Goal: Task Accomplishment & Management: Use online tool/utility

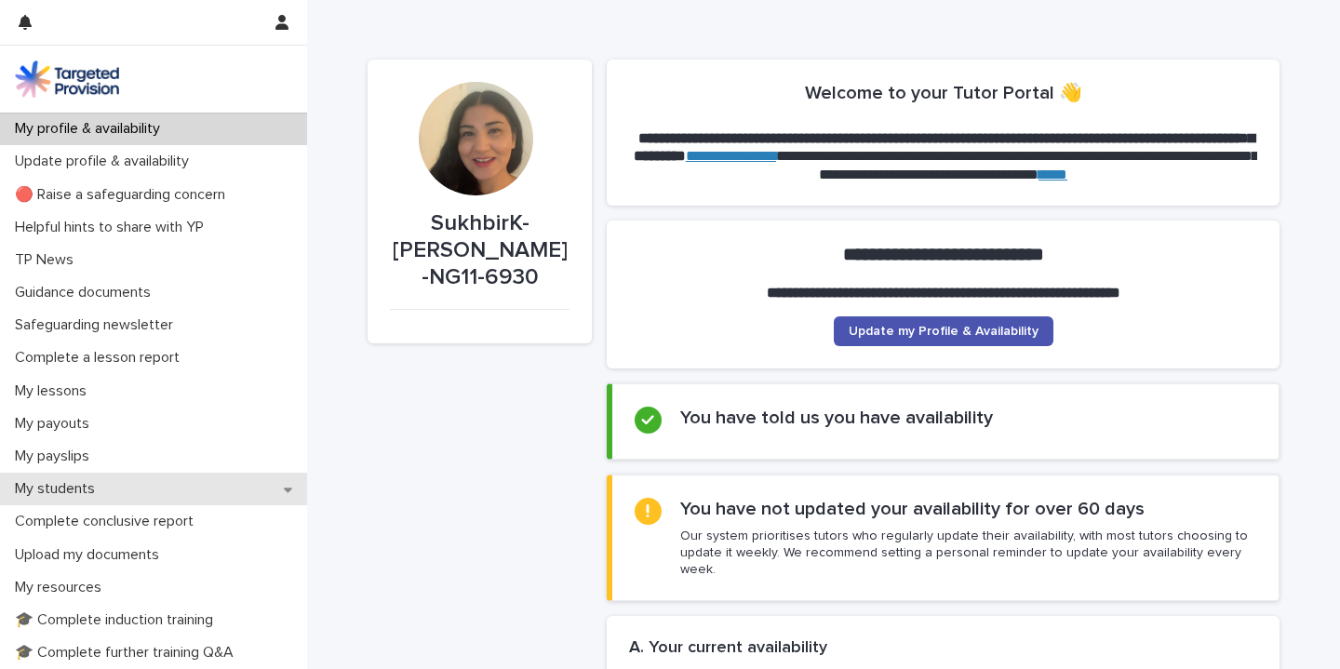
click at [75, 492] on p "My students" at bounding box center [58, 489] width 102 height 18
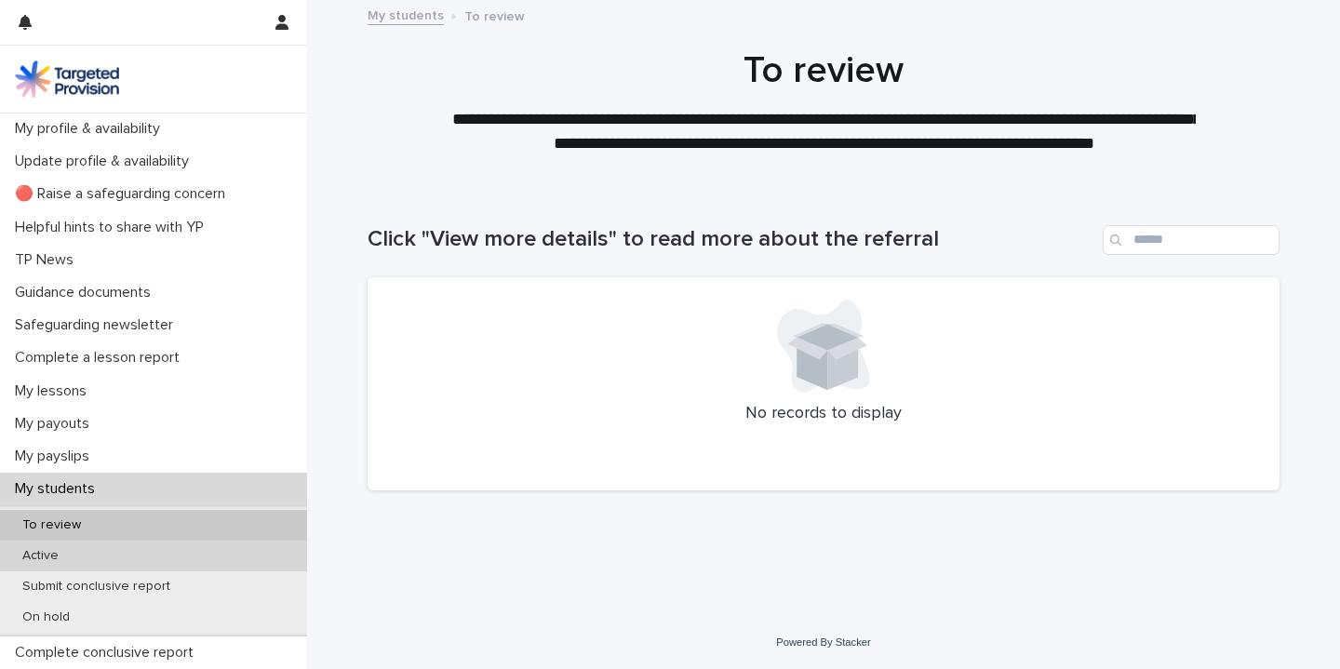
click at [40, 552] on p "Active" at bounding box center [40, 556] width 66 height 16
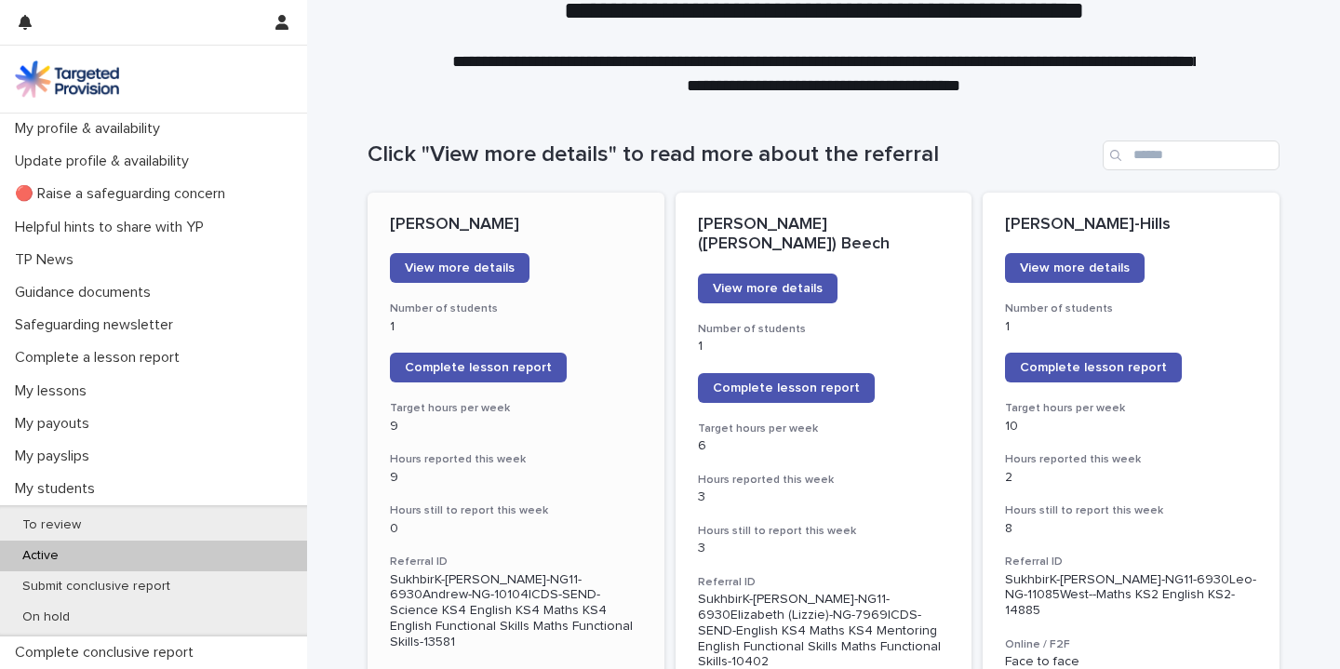
scroll to position [171, 0]
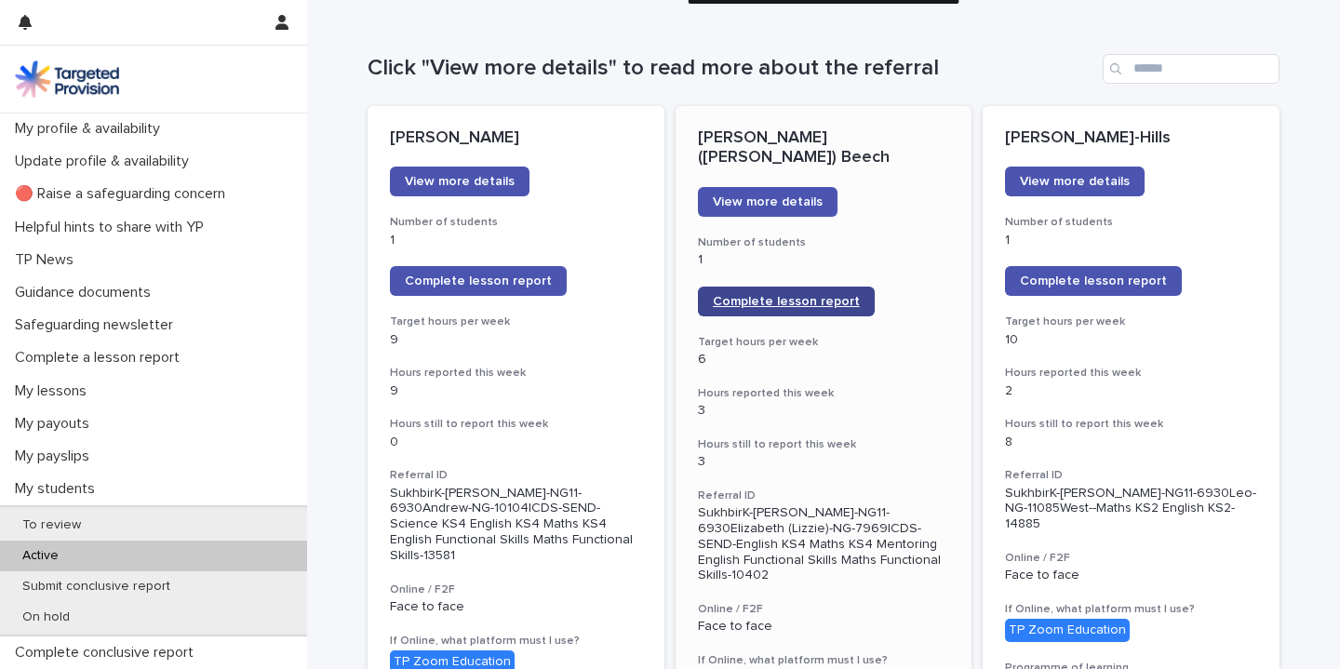
click at [785, 295] on span "Complete lesson report" at bounding box center [786, 301] width 147 height 13
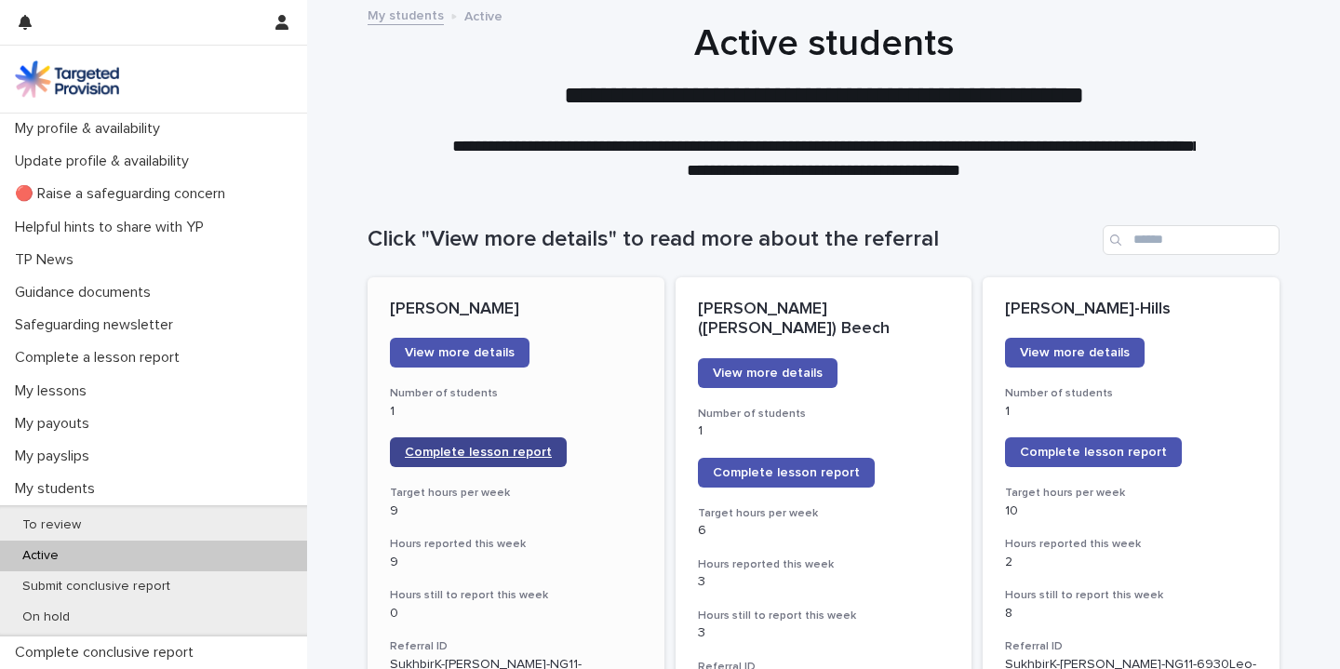
click at [435, 462] on link "Complete lesson report" at bounding box center [478, 452] width 177 height 30
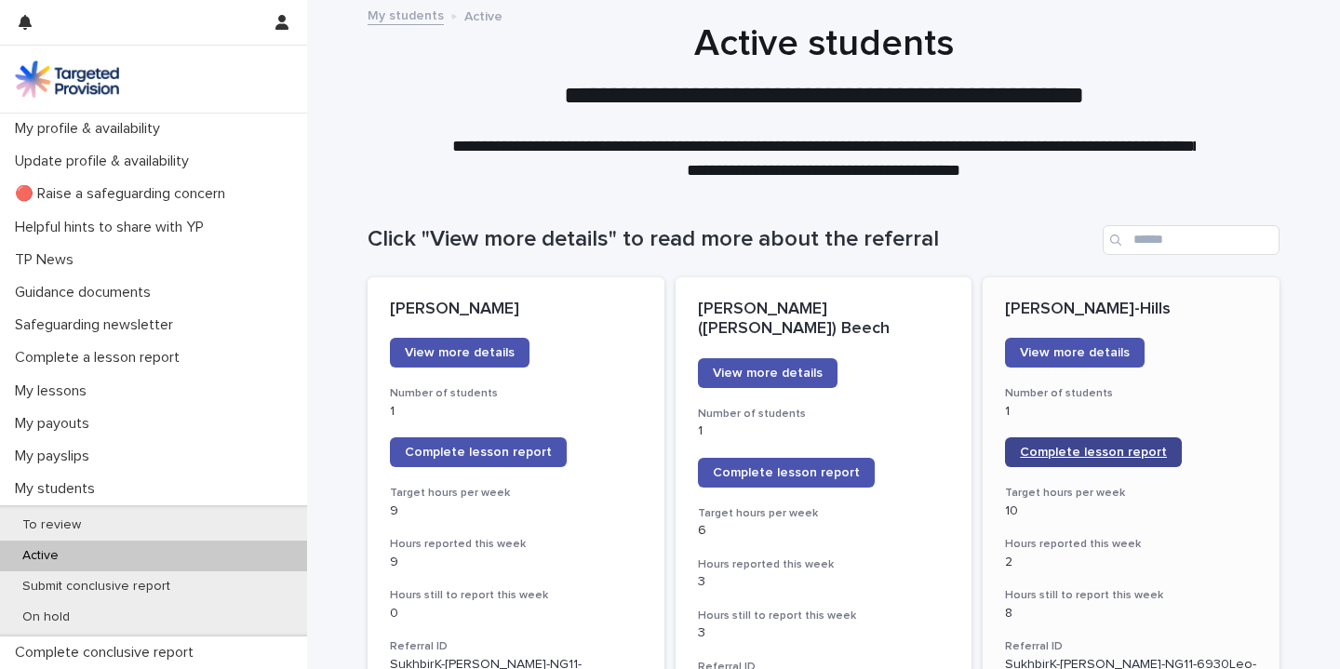
click at [1069, 460] on link "Complete lesson report" at bounding box center [1093, 452] width 177 height 30
